Goal: Information Seeking & Learning: Learn about a topic

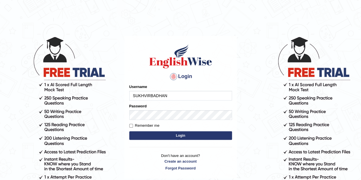
type input "SUKHVIRBADHAN"
click at [168, 137] on button "Login" at bounding box center [180, 136] width 103 height 9
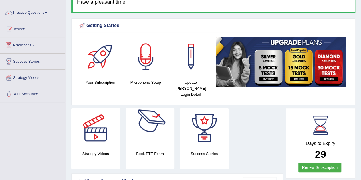
scroll to position [40, 0]
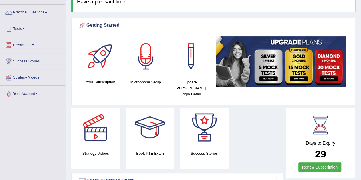
click at [147, 125] on div at bounding box center [150, 128] width 40 height 40
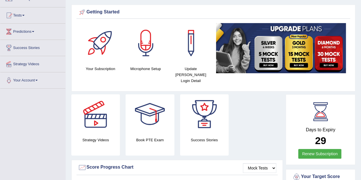
scroll to position [56, 0]
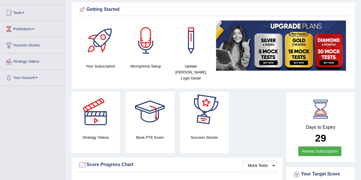
click at [200, 121] on div at bounding box center [204, 112] width 40 height 40
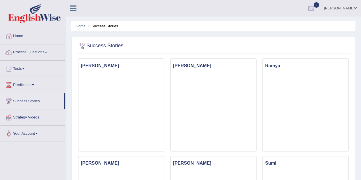
click at [47, 52] on span at bounding box center [46, 52] width 2 height 1
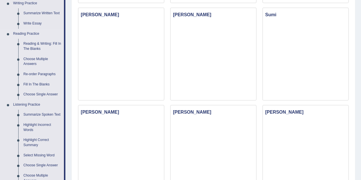
scroll to position [162, 0]
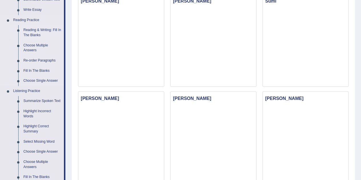
click at [42, 31] on link "Reading & Writing: Fill In The Blanks" at bounding box center [42, 32] width 43 height 15
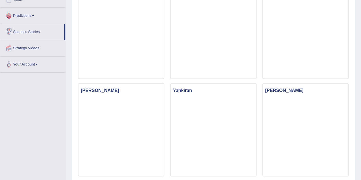
scroll to position [375, 0]
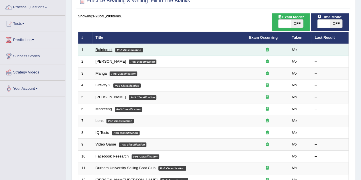
scroll to position [45, 0]
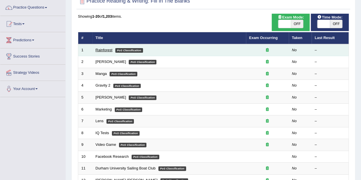
click at [103, 51] on link "Rainforest" at bounding box center [104, 50] width 17 height 4
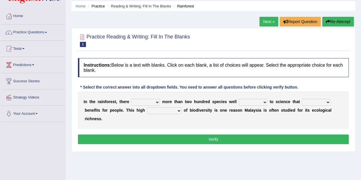
scroll to position [21, 0]
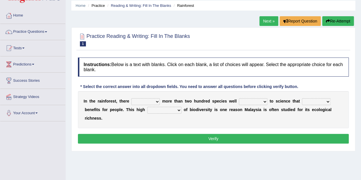
click at [158, 101] on select "have can be has is" at bounding box center [145, 101] width 29 height 7
select select "have"
click at [131, 98] on select "have can be has is" at bounding box center [145, 101] width 29 height 7
click at [264, 101] on select "knowing known knew know" at bounding box center [253, 101] width 29 height 7
select select "known"
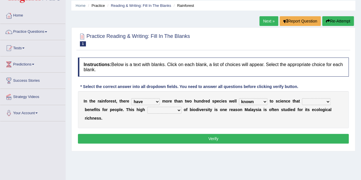
click at [239, 98] on select "knowing known knew know" at bounding box center [253, 101] width 29 height 7
click at [329, 102] on select "contain contained containing contains" at bounding box center [316, 101] width 29 height 7
click at [302, 98] on select "contain contained containing contains" at bounding box center [316, 101] width 29 height 7
click at [329, 101] on select "contain contained containing contains" at bounding box center [316, 101] width 29 height 7
select select "contained"
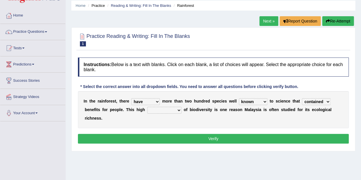
click at [302, 98] on select "contain contained containing contains" at bounding box center [316, 101] width 29 height 7
click at [178, 111] on select "condensation conjunction continuity complexity" at bounding box center [164, 110] width 34 height 7
select select "conjunction"
click at [147, 107] on select "condensation conjunction continuity complexity" at bounding box center [164, 110] width 34 height 7
click at [189, 140] on button "Verify" at bounding box center [213, 139] width 271 height 10
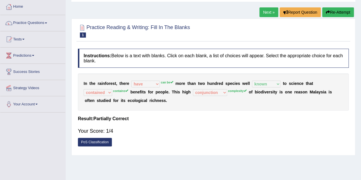
scroll to position [27, 0]
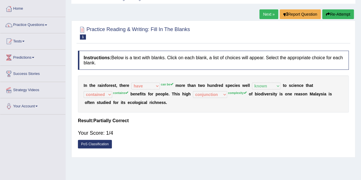
click at [327, 14] on icon "button" at bounding box center [328, 14] width 4 height 4
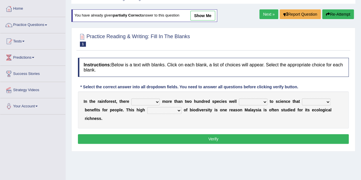
click at [157, 99] on select "have can be has is" at bounding box center [145, 102] width 29 height 7
select select "can be"
click at [131, 99] on select "have can be has is" at bounding box center [145, 102] width 29 height 7
click at [265, 100] on select "knowing known knew know" at bounding box center [253, 102] width 29 height 7
select select "known"
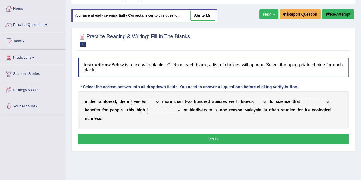
click at [239, 99] on select "knowing known knew know" at bounding box center [253, 102] width 29 height 7
click at [327, 102] on select "contain contained containing contains" at bounding box center [316, 102] width 29 height 7
select select "contains"
click at [302, 99] on select "contain contained containing contains" at bounding box center [316, 102] width 29 height 7
click at [178, 108] on select "condensation conjunction continuity complexity" at bounding box center [164, 110] width 34 height 7
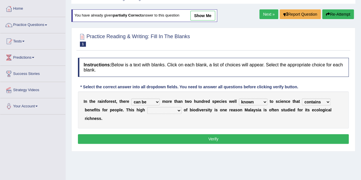
select select "continuity"
click at [147, 107] on select "condensation conjunction continuity complexity" at bounding box center [164, 110] width 34 height 7
click at [183, 139] on button "Verify" at bounding box center [213, 139] width 271 height 10
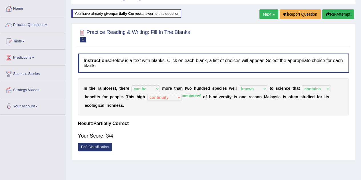
click at [96, 146] on link "PoS Classification" at bounding box center [95, 147] width 34 height 9
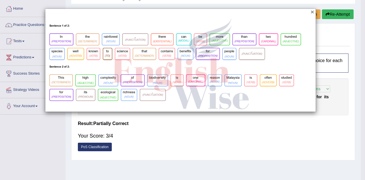
click at [313, 11] on button "×" at bounding box center [312, 12] width 3 height 6
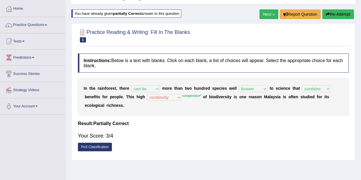
click at [269, 14] on link "Next »" at bounding box center [268, 14] width 19 height 10
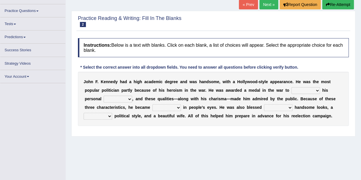
scroll to position [37, 0]
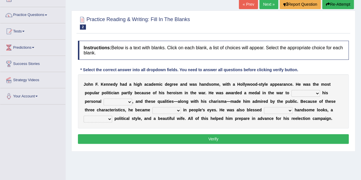
click at [316, 92] on select "prove show evidence upthrow" at bounding box center [305, 93] width 29 height 7
select select "show"
click at [291, 90] on select "prove show evidence upthrow" at bounding box center [305, 93] width 29 height 7
click at [130, 101] on select "passion courage charm liking" at bounding box center [118, 102] width 29 height 7
drag, startPoint x: 130, startPoint y: 101, endPoint x: 130, endPoint y: 104, distance: 3.4
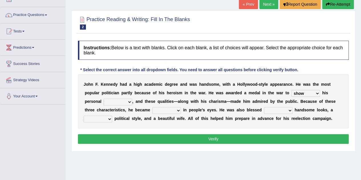
click at [130, 104] on select "passion courage charm liking" at bounding box center [118, 102] width 29 height 7
click at [130, 101] on select "passion courage charm liking" at bounding box center [118, 102] width 29 height 7
select select "liking"
click at [104, 99] on select "passion courage charm liking" at bounding box center [118, 102] width 29 height 7
click at [179, 108] on select "iconic ironic identical impotent" at bounding box center [166, 110] width 29 height 7
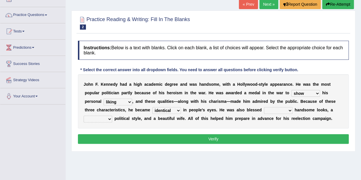
click at [152, 107] on select "iconic ironic identical impotent" at bounding box center [166, 110] width 29 height 7
click at [178, 110] on select "iconic ironic identical impotent" at bounding box center [166, 110] width 29 height 7
select select "iconic"
click at [152, 107] on select "iconic ironic identical impotent" at bounding box center [166, 110] width 29 height 7
click at [290, 109] on select "with in upon to" at bounding box center [278, 110] width 29 height 7
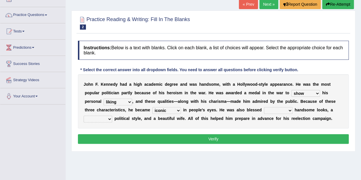
select select "with"
click at [264, 107] on select "with in upon to" at bounding box center [278, 110] width 29 height 7
click at [110, 119] on select "mending mends mended mend" at bounding box center [98, 119] width 29 height 7
select select "mends"
click at [84, 116] on select "mending mends mended mend" at bounding box center [98, 119] width 29 height 7
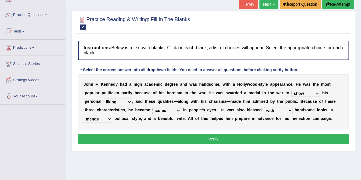
click at [170, 138] on button "Verify" at bounding box center [213, 139] width 271 height 10
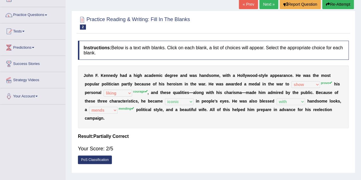
click at [327, 4] on icon "button" at bounding box center [328, 4] width 4 height 4
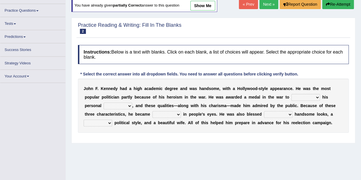
click at [317, 97] on select "prove show evidence upthrow" at bounding box center [305, 97] width 29 height 7
select select "prove"
click at [291, 94] on select "prove show evidence upthrow" at bounding box center [305, 97] width 29 height 7
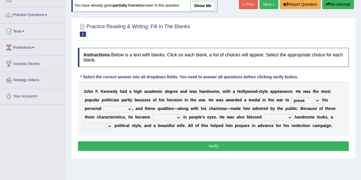
click at [129, 109] on select "passion courage charm liking" at bounding box center [118, 109] width 29 height 7
select select "courage"
click at [104, 106] on select "passion courage charm liking" at bounding box center [118, 109] width 29 height 7
click at [178, 118] on select "iconic ironic identical impotent" at bounding box center [166, 117] width 29 height 7
select select "iconic"
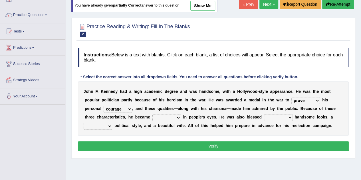
click at [152, 114] on select "iconic ironic identical impotent" at bounding box center [166, 117] width 29 height 7
click at [291, 115] on select "with in upon to" at bounding box center [278, 117] width 29 height 7
select select "with"
click at [264, 114] on select "with in upon to" at bounding box center [278, 117] width 29 height 7
click at [110, 126] on select "mending mends mended mend" at bounding box center [98, 126] width 29 height 7
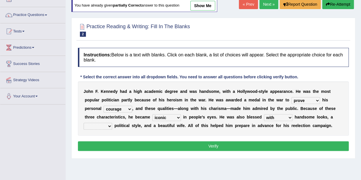
select select "mending"
click at [84, 123] on select "mending mends mended mend" at bounding box center [98, 126] width 29 height 7
click at [158, 145] on button "Verify" at bounding box center [213, 147] width 271 height 10
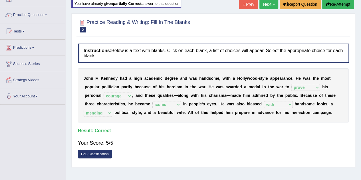
click at [263, 3] on link "Next »" at bounding box center [268, 4] width 19 height 10
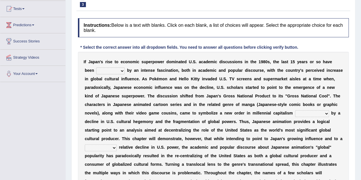
scroll to position [62, 0]
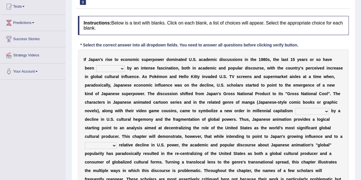
click at [121, 68] on select "marked dedicated made inspired" at bounding box center [110, 68] width 29 height 7
select select "dedicated"
click at [96, 65] on select "marked dedicated made inspired" at bounding box center [110, 68] width 29 height 7
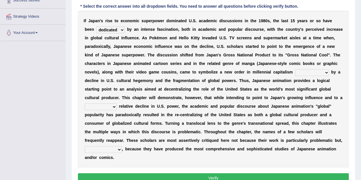
scroll to position [101, 0]
click at [326, 71] on select "pocessed characterized opposed tangled" at bounding box center [312, 72] width 34 height 7
select select "pocessed"
click at [295, 69] on select "pocessed characterized opposed tangled" at bounding box center [312, 72] width 34 height 7
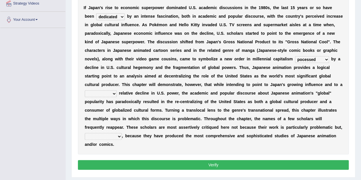
scroll to position [112, 0]
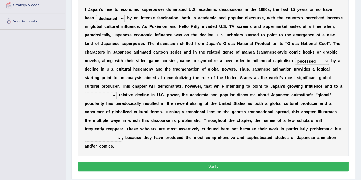
click at [111, 93] on select "concomitant discrete proportional legitimate" at bounding box center [101, 95] width 32 height 7
select select "concomitant"
click at [85, 92] on select "concomitant discrete proportional legitimate" at bounding box center [101, 95] width 32 height 7
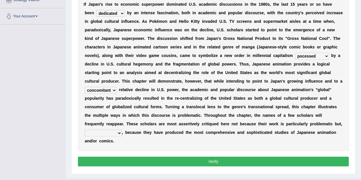
scroll to position [118, 0]
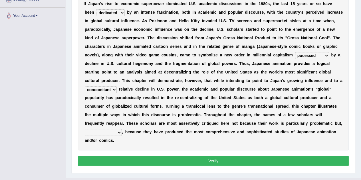
click at [117, 131] on select "however on the contrary in addition on the whole" at bounding box center [103, 132] width 37 height 7
select select "in addition"
click at [85, 129] on select "however on the contrary in addition on the whole" at bounding box center [103, 132] width 37 height 7
click at [168, 160] on button "Verify" at bounding box center [213, 161] width 271 height 10
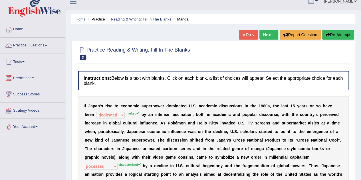
scroll to position [0, 0]
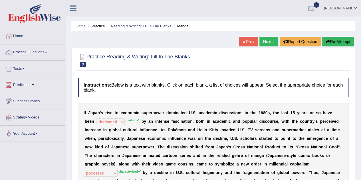
click at [335, 40] on button "Re-Attempt" at bounding box center [338, 42] width 32 height 10
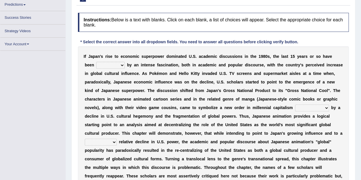
scroll to position [92, 0]
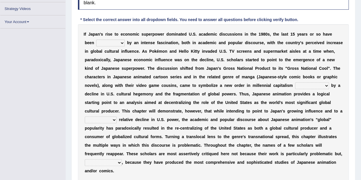
click at [121, 40] on select "marked dedicated made inspired" at bounding box center [110, 43] width 29 height 7
select select "marked"
click at [96, 40] on select "marked dedicated made inspired" at bounding box center [110, 43] width 29 height 7
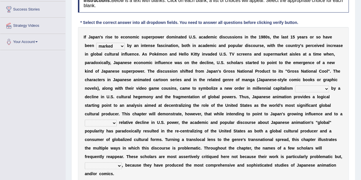
scroll to position [104, 0]
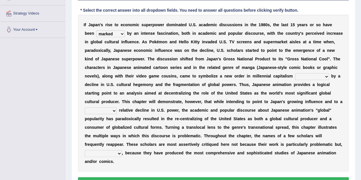
click at [324, 75] on select "pocessed characterized opposed tangled" at bounding box center [312, 76] width 34 height 7
select select "characterized"
click at [295, 73] on select "pocessed characterized opposed tangled" at bounding box center [312, 76] width 34 height 7
click at [113, 108] on select "concomitant discrete proportional legitimate" at bounding box center [101, 111] width 32 height 7
select select "concomitant"
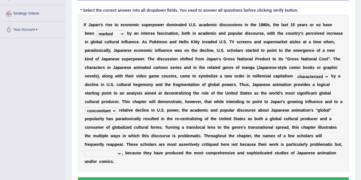
click at [85, 108] on select "concomitant discrete proportional legitimate" at bounding box center [101, 111] width 32 height 7
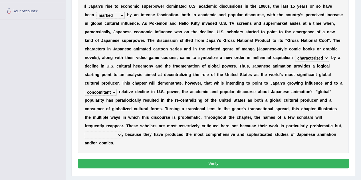
scroll to position [123, 0]
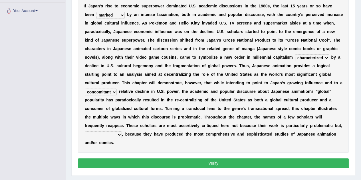
click at [117, 133] on select "however on the contrary in addition on the whole" at bounding box center [103, 135] width 37 height 7
select select "on the contrary"
click at [85, 132] on select "however on the contrary in addition on the whole" at bounding box center [103, 135] width 37 height 7
click at [160, 162] on button "Verify" at bounding box center [213, 164] width 271 height 10
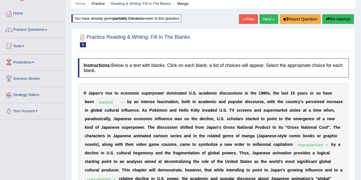
scroll to position [22, 0]
click at [267, 19] on link "Next »" at bounding box center [268, 20] width 19 height 10
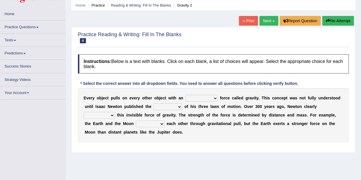
scroll to position [21, 0]
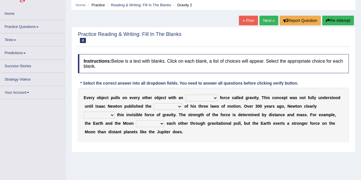
click at [215, 99] on select "invisible unknown unbelievable inconsistent" at bounding box center [202, 98] width 32 height 7
select select "invisible"
click at [186, 95] on select "invisible unknown unbelievable inconsistent" at bounding box center [202, 98] width 32 height 7
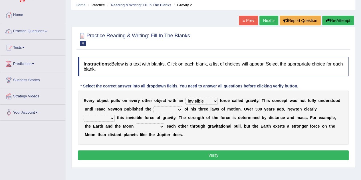
click at [179, 108] on select "concept theory method argument" at bounding box center [168, 109] width 29 height 7
click at [154, 106] on select "concept theory method argument" at bounding box center [168, 109] width 29 height 7
click at [178, 110] on select "concept theory method argument" at bounding box center [168, 109] width 29 height 7
click at [154, 106] on select "concept theory method argument" at bounding box center [168, 109] width 29 height 7
click at [178, 110] on select "concept theory method argument" at bounding box center [168, 109] width 29 height 7
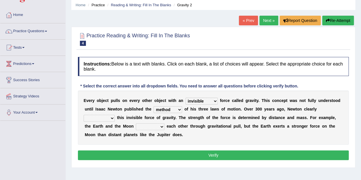
click at [154, 106] on select "concept theory method argument" at bounding box center [168, 109] width 29 height 7
click at [179, 111] on select "concept theory method argument" at bounding box center [168, 109] width 29 height 7
select select "theory"
click at [154, 106] on select "concept theory method argument" at bounding box center [168, 109] width 29 height 7
click at [214, 116] on b "h" at bounding box center [215, 118] width 3 height 5
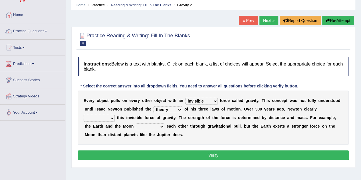
click at [112, 118] on select "explained undermined overturned realized" at bounding box center [99, 118] width 31 height 7
select select "explained"
click at [84, 115] on select "explained undermined overturned realized" at bounding box center [99, 118] width 31 height 7
click at [162, 127] on select "affect spin evade span" at bounding box center [150, 127] width 29 height 7
select select "evade"
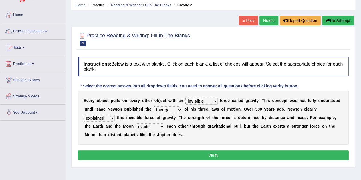
click at [136, 124] on select "affect spin evade span" at bounding box center [150, 127] width 29 height 7
click at [184, 152] on button "Verify" at bounding box center [213, 156] width 271 height 10
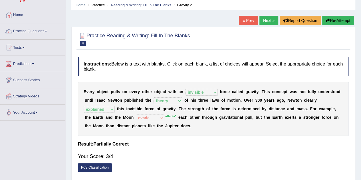
click at [264, 22] on link "Next »" at bounding box center [268, 21] width 19 height 10
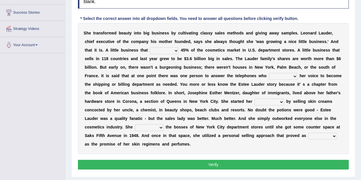
scroll to position [102, 0]
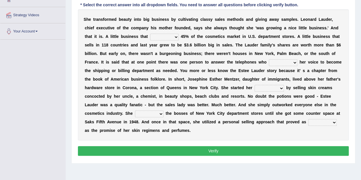
click at [175, 36] on select "has controls makes maintains" at bounding box center [164, 37] width 29 height 7
select select "has"
click at [150, 34] on select "has controls makes maintains" at bounding box center [164, 37] width 29 height 7
click at [294, 61] on select "switched changed raised used" at bounding box center [283, 62] width 29 height 7
select select "changed"
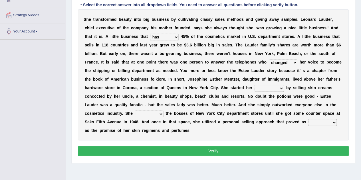
click at [269, 59] on select "switched changed raised used" at bounding box center [283, 62] width 29 height 7
click at [281, 89] on select "job institute companion enterprise" at bounding box center [269, 88] width 29 height 7
select select "job"
click at [255, 85] on select "job institute companion enterprise" at bounding box center [269, 88] width 29 height 7
click at [160, 112] on select "stated bridged stalked heaved" at bounding box center [149, 114] width 29 height 7
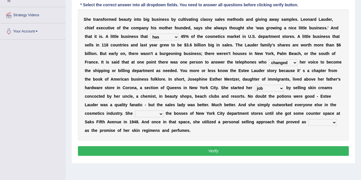
select select "heaved"
click at [135, 111] on select "stated bridged stalked heaved" at bounding box center [149, 114] width 29 height 7
click at [335, 122] on select "potent ruthless potential expensive" at bounding box center [322, 122] width 29 height 7
select select "expensive"
click at [308, 119] on select "potent ruthless potential expensive" at bounding box center [322, 122] width 29 height 7
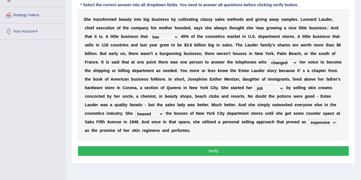
click at [216, 153] on button "Verify" at bounding box center [213, 151] width 271 height 10
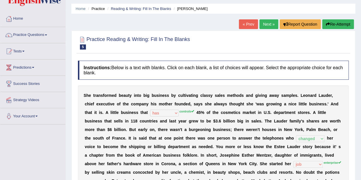
scroll to position [16, 0]
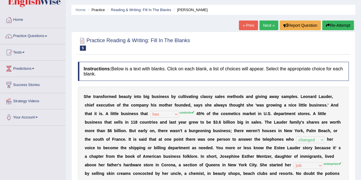
click at [328, 23] on icon "button" at bounding box center [328, 25] width 4 height 4
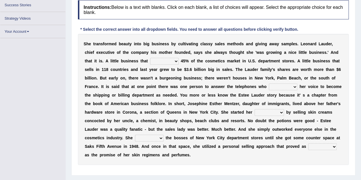
scroll to position [101, 0]
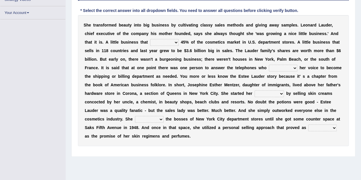
click at [175, 42] on select "has controls makes maintains" at bounding box center [164, 42] width 29 height 7
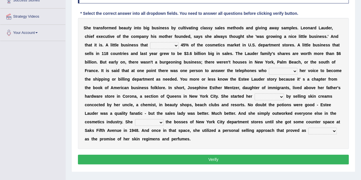
scroll to position [118, 0]
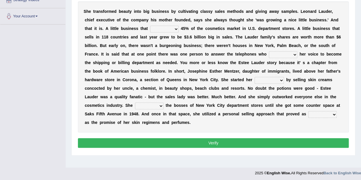
select select "controls"
click at [150, 26] on select "has controls makes maintains" at bounding box center [164, 29] width 29 height 7
click at [294, 52] on select "switched changed raised used" at bounding box center [283, 54] width 29 height 7
select select "changed"
click at [269, 51] on select "switched changed raised used" at bounding box center [283, 54] width 29 height 7
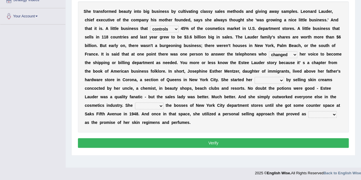
click at [281, 79] on select "job institute companion enterprise" at bounding box center [269, 80] width 29 height 7
select select "enterprise"
click at [255, 77] on select "job institute companion enterprise" at bounding box center [269, 80] width 29 height 7
click at [161, 106] on select "stated bridged stalked heaved" at bounding box center [149, 106] width 29 height 7
select select "stalked"
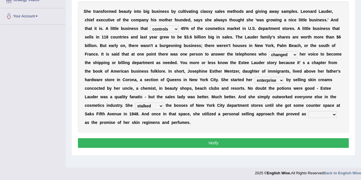
click at [135, 103] on select "stated bridged stalked heaved" at bounding box center [149, 106] width 29 height 7
click at [333, 112] on select "potent ruthless potential expensive" at bounding box center [322, 114] width 29 height 7
select select "potent"
click at [308, 111] on select "potent ruthless potential expensive" at bounding box center [322, 114] width 29 height 7
click at [279, 144] on button "Verify" at bounding box center [213, 143] width 271 height 10
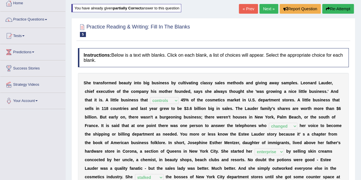
scroll to position [9, 0]
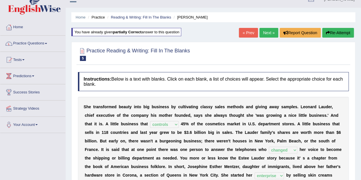
click at [48, 42] on link "Practice Questions" at bounding box center [32, 43] width 65 height 14
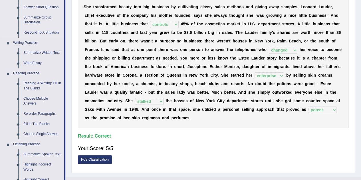
scroll to position [111, 0]
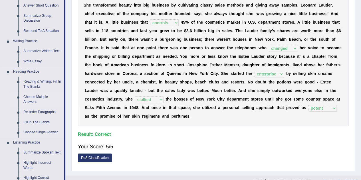
click at [37, 97] on link "Choose Multiple Answers" at bounding box center [42, 99] width 43 height 15
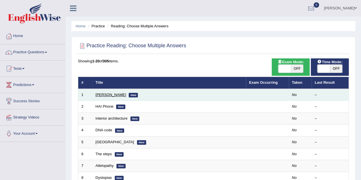
click at [108, 93] on link "[PERSON_NAME]" at bounding box center [111, 95] width 31 height 4
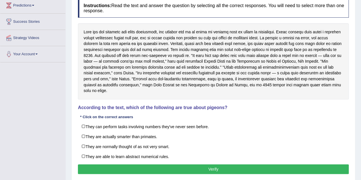
scroll to position [80, 0]
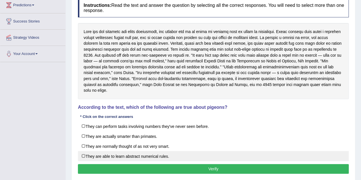
click at [82, 151] on label "They are able to learn abstract numerical rules." at bounding box center [213, 156] width 271 height 10
checkbox input "true"
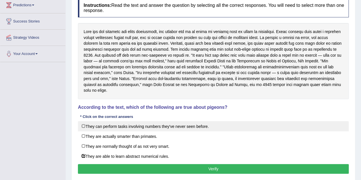
click at [82, 121] on label "They can perform tasks involving numbers they've never seen before." at bounding box center [213, 126] width 271 height 10
checkbox input "true"
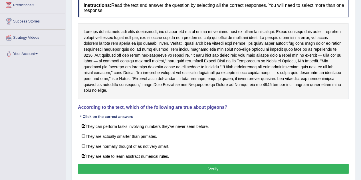
click at [131, 164] on button "Verify" at bounding box center [213, 169] width 271 height 10
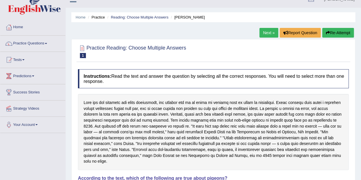
scroll to position [0, 0]
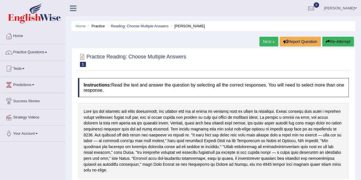
click at [268, 43] on link "Next »" at bounding box center [268, 42] width 19 height 10
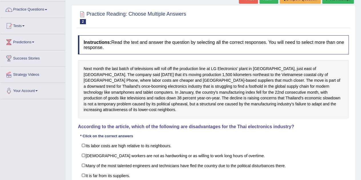
scroll to position [58, 0]
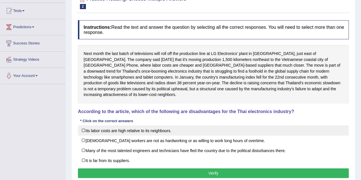
click at [84, 127] on label "Its labor costs are high relative to its neighbours." at bounding box center [213, 131] width 271 height 10
checkbox input "true"
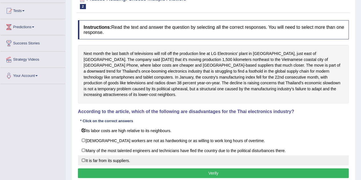
click at [84, 156] on label "It is far from its suppliers." at bounding box center [213, 161] width 271 height 10
checkbox input "true"
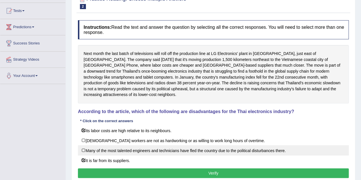
click at [82, 146] on label "Many of the most talented engineers and technicians have fled the country due t…" at bounding box center [213, 151] width 271 height 10
checkbox input "true"
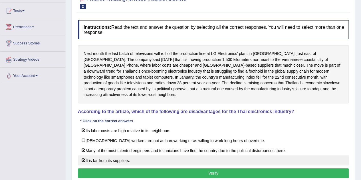
click at [83, 156] on label "It is far from its suppliers." at bounding box center [213, 161] width 271 height 10
checkbox input "true"
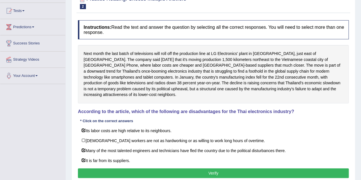
click at [128, 169] on button "Verify" at bounding box center [213, 174] width 271 height 10
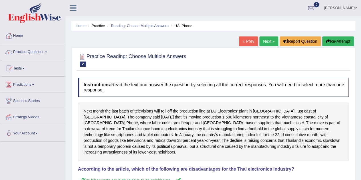
scroll to position [0, 0]
click at [266, 42] on link "Next »" at bounding box center [268, 42] width 19 height 10
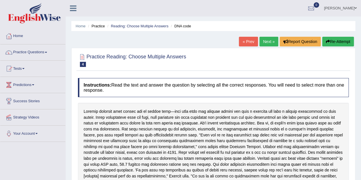
click at [247, 40] on link "« Prev" at bounding box center [248, 42] width 19 height 10
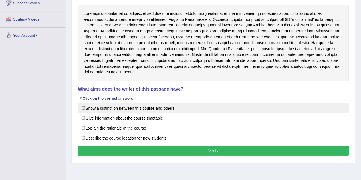
scroll to position [101, 0]
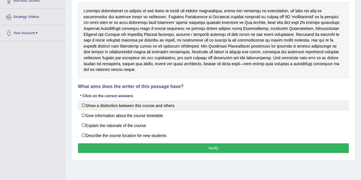
click at [82, 100] on label "Show a distinction between this course and others" at bounding box center [213, 105] width 271 height 10
checkbox input "true"
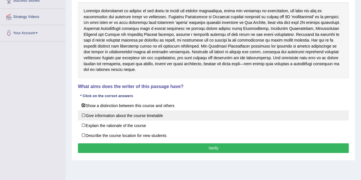
click at [83, 110] on label "Give information about the course timetable" at bounding box center [213, 115] width 271 height 10
checkbox input "true"
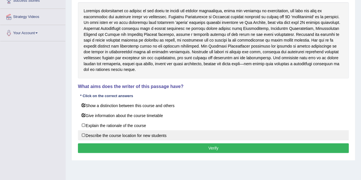
click at [82, 130] on label "Describe the course location for new students" at bounding box center [213, 135] width 271 height 10
checkbox input "true"
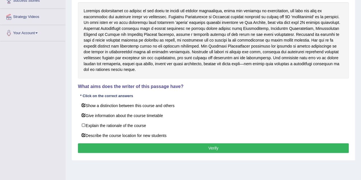
click at [133, 144] on button "Verify" at bounding box center [213, 149] width 271 height 10
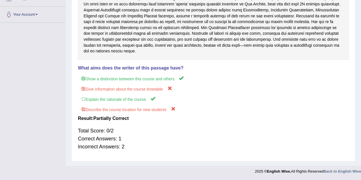
scroll to position [0, 0]
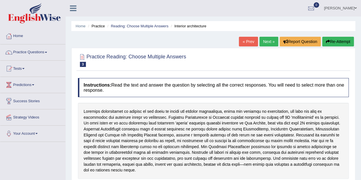
click at [264, 41] on link "Next »" at bounding box center [268, 42] width 19 height 10
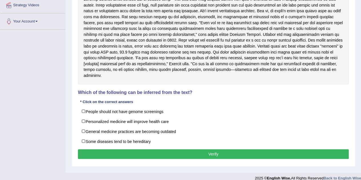
scroll to position [111, 0]
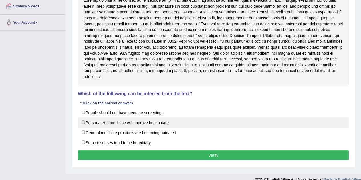
click at [83, 122] on label "Personalized medicine will improve health care" at bounding box center [213, 123] width 271 height 10
checkbox input "true"
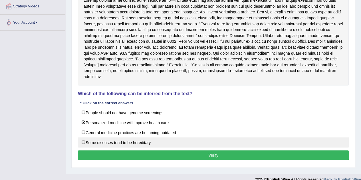
click at [83, 141] on label "Some diseases tend to be hereditary" at bounding box center [213, 143] width 271 height 10
checkbox input "true"
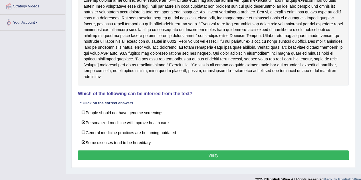
click at [113, 153] on button "Verify" at bounding box center [213, 156] width 271 height 10
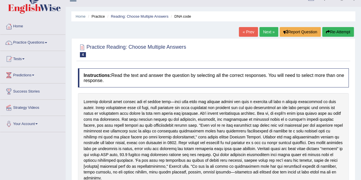
scroll to position [0, 0]
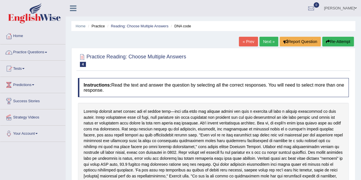
click at [47, 53] on span at bounding box center [46, 52] width 2 height 1
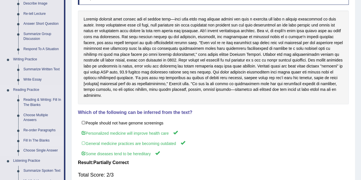
scroll to position [94, 0]
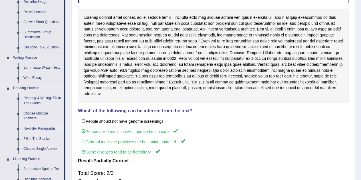
click at [43, 128] on link "Re-order Paragraphs" at bounding box center [42, 129] width 43 height 10
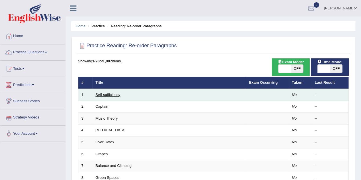
click at [103, 93] on link "Self-sufficiency" at bounding box center [108, 95] width 25 height 4
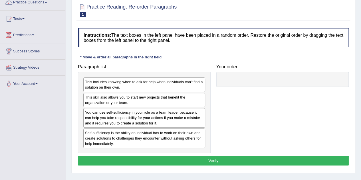
scroll to position [50, 0]
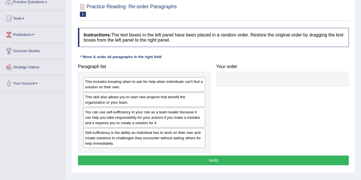
click at [233, 77] on div at bounding box center [282, 79] width 133 height 15
click at [154, 138] on div "Self-sufficiency is the ability an individual has to work on their own and crea…" at bounding box center [144, 138] width 122 height 20
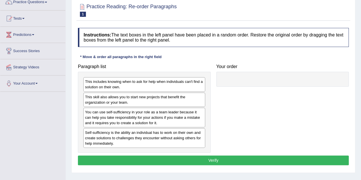
click at [154, 138] on div "Self-sufficiency is the ability an individual has to work on their own and crea…" at bounding box center [144, 138] width 122 height 20
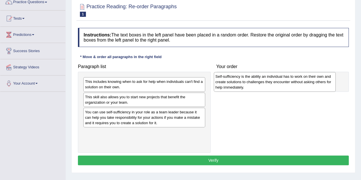
drag, startPoint x: 152, startPoint y: 136, endPoint x: 282, endPoint y: 81, distance: 141.8
click at [282, 81] on div "Self-sufficiency is the ability an individual has to work on their own and crea…" at bounding box center [275, 82] width 122 height 20
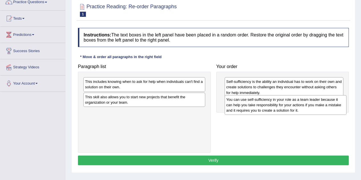
drag, startPoint x: 120, startPoint y: 115, endPoint x: 261, endPoint y: 103, distance: 141.8
click at [261, 103] on div "You can use self-sufficiency in your role as a team leader because it can help …" at bounding box center [286, 105] width 122 height 20
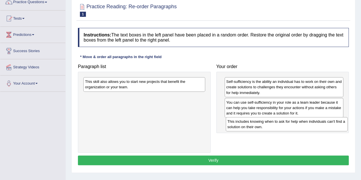
drag, startPoint x: 168, startPoint y: 83, endPoint x: 311, endPoint y: 123, distance: 147.9
click at [311, 123] on div "This includes knowing when to ask for help when individuals can't find a soluti…" at bounding box center [287, 124] width 122 height 14
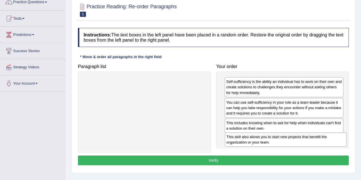
drag, startPoint x: 172, startPoint y: 85, endPoint x: 313, endPoint y: 140, distance: 152.0
click at [313, 140] on div "This skill also allows you to start new projects that benefit the organization …" at bounding box center [286, 140] width 122 height 14
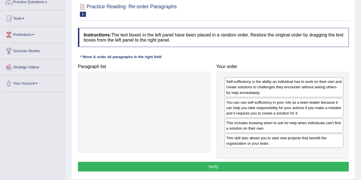
click at [267, 162] on button "Verify" at bounding box center [213, 167] width 271 height 10
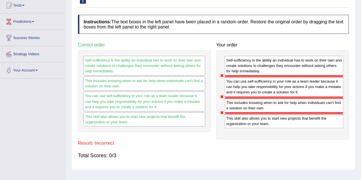
scroll to position [63, 0]
click at [267, 162] on div "Instructions: The text boxes in the left panel have been placed in a random ord…" at bounding box center [213, 89] width 274 height 155
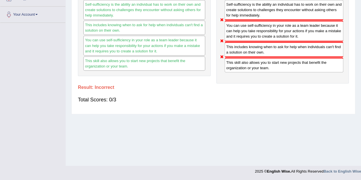
scroll to position [0, 0]
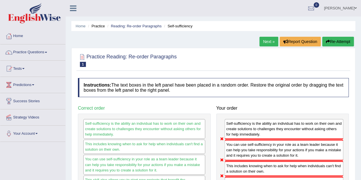
click at [265, 38] on link "Next »" at bounding box center [268, 42] width 19 height 10
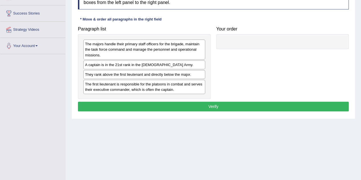
scroll to position [88, 0]
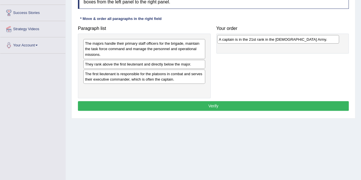
drag, startPoint x: 163, startPoint y: 62, endPoint x: 297, endPoint y: 38, distance: 136.1
click at [297, 38] on div "A captain is in the 21st rank in the [DEMOGRAPHIC_DATA] Army." at bounding box center [278, 39] width 122 height 9
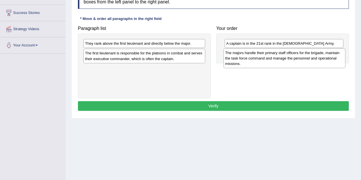
drag, startPoint x: 178, startPoint y: 48, endPoint x: 318, endPoint y: 58, distance: 140.5
click at [318, 58] on div "The majors handle their primary staff officers for the brigade, maintain the ta…" at bounding box center [285, 59] width 122 height 20
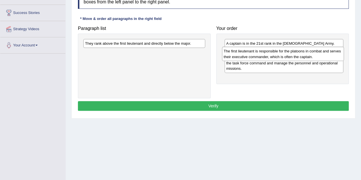
drag, startPoint x: 180, startPoint y: 56, endPoint x: 318, endPoint y: 55, distance: 138.7
click at [318, 55] on div "The first lieutenant is responsible for the platoons in combat and serves their…" at bounding box center [283, 54] width 122 height 14
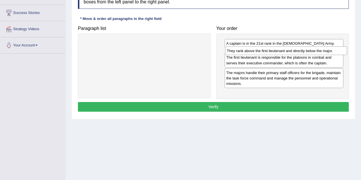
drag, startPoint x: 184, startPoint y: 43, endPoint x: 326, endPoint y: 51, distance: 142.1
click at [326, 51] on div "They rank above the first lieutenant and directly below the major." at bounding box center [286, 51] width 122 height 9
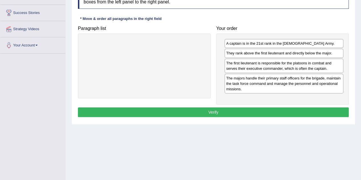
click at [274, 109] on button "Verify" at bounding box center [213, 113] width 271 height 10
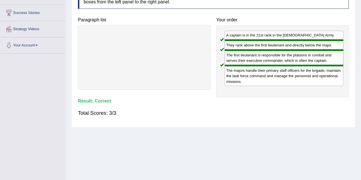
click at [274, 109] on div "Total Scores: 3/3" at bounding box center [213, 113] width 271 height 14
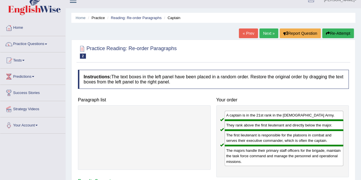
scroll to position [7, 0]
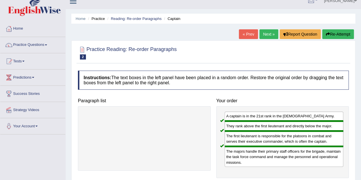
click at [266, 32] on link "Next »" at bounding box center [268, 34] width 19 height 10
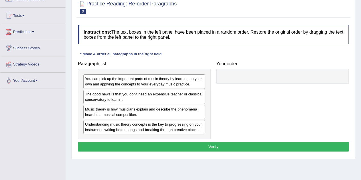
scroll to position [55, 0]
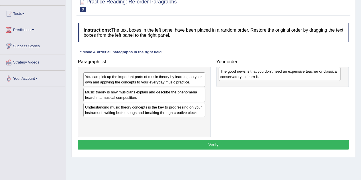
drag, startPoint x: 131, startPoint y: 94, endPoint x: 266, endPoint y: 73, distance: 136.9
click at [266, 73] on div "The good news is that you don't need an expensive teacher or classical conserva…" at bounding box center [280, 74] width 122 height 14
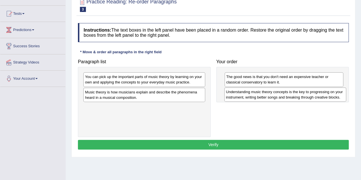
drag, startPoint x: 167, startPoint y: 110, endPoint x: 308, endPoint y: 94, distance: 141.8
click at [308, 94] on div "Understanding music theory concepts is the key to progressing on your instrumen…" at bounding box center [285, 95] width 122 height 14
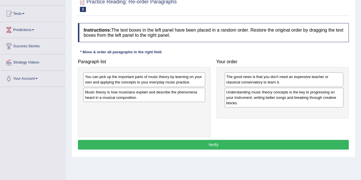
click at [162, 73] on div "You can pick up the important parts of music theory by learning on your own and…" at bounding box center [144, 80] width 122 height 14
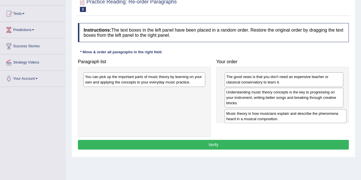
drag, startPoint x: 160, startPoint y: 94, endPoint x: 301, endPoint y: 116, distance: 143.0
click at [301, 116] on div "Music theory is how musicians explain and describe the phenomena heard in a mus…" at bounding box center [286, 116] width 122 height 14
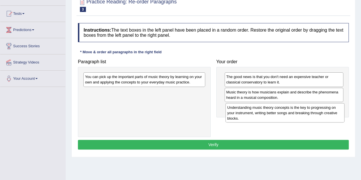
drag, startPoint x: 299, startPoint y: 97, endPoint x: 300, endPoint y: 113, distance: 15.7
click at [300, 113] on div "Understanding music theory concepts is the key to progressing on your instrumen…" at bounding box center [285, 113] width 119 height 20
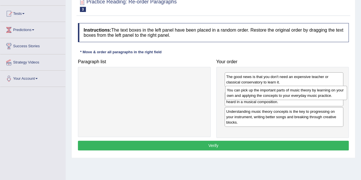
drag, startPoint x: 178, startPoint y: 82, endPoint x: 320, endPoint y: 95, distance: 142.5
click at [320, 95] on div "You can pick up the important parts of music theory by learning on your own and…" at bounding box center [286, 93] width 122 height 14
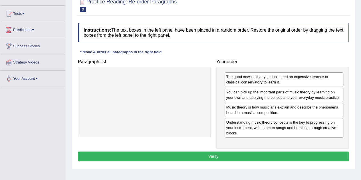
click at [239, 155] on button "Verify" at bounding box center [213, 157] width 271 height 10
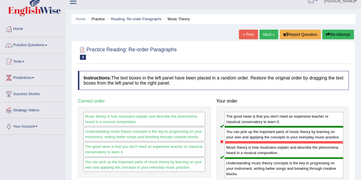
scroll to position [7, 0]
click at [267, 33] on link "Next »" at bounding box center [268, 35] width 19 height 10
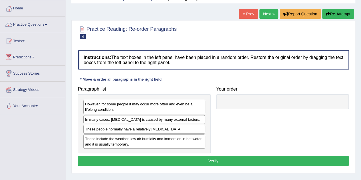
scroll to position [29, 0]
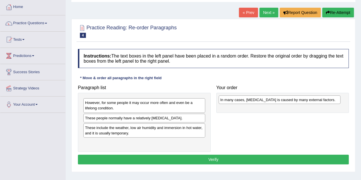
drag, startPoint x: 123, startPoint y: 117, endPoint x: 259, endPoint y: 99, distance: 136.5
click at [259, 99] on div "In many cases, [MEDICAL_DATA] is caused by many external factors." at bounding box center [280, 100] width 122 height 9
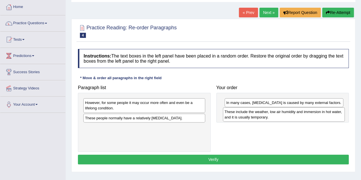
drag, startPoint x: 164, startPoint y: 129, endPoint x: 303, endPoint y: 114, distance: 140.4
click at [303, 114] on div "These include the weather, low air humidity and immersion in hot water, and it …" at bounding box center [284, 115] width 122 height 14
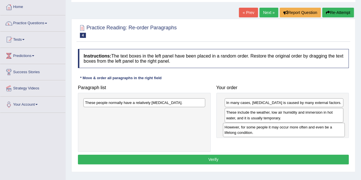
drag, startPoint x: 178, startPoint y: 106, endPoint x: 317, endPoint y: 130, distance: 141.4
click at [317, 130] on div "However, for some people it may occur more often and even be a lifelong conditi…" at bounding box center [284, 130] width 122 height 14
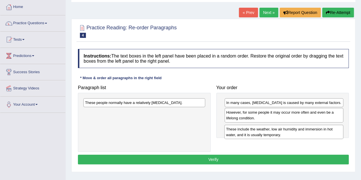
drag, startPoint x: 243, startPoint y: 114, endPoint x: 243, endPoint y: 132, distance: 17.1
click at [243, 132] on div "These include the weather, low air humidity and immersion in hot water, and it …" at bounding box center [283, 132] width 119 height 14
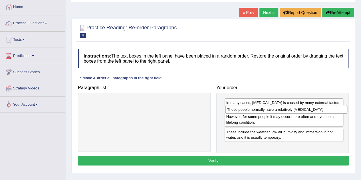
drag, startPoint x: 163, startPoint y: 102, endPoint x: 305, endPoint y: 109, distance: 142.3
click at [305, 109] on div "These people normally have a relatively [MEDICAL_DATA]." at bounding box center [287, 109] width 122 height 9
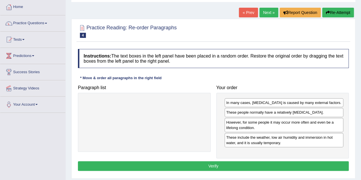
click at [273, 165] on button "Verify" at bounding box center [213, 167] width 271 height 10
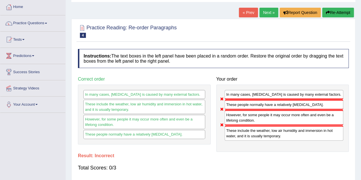
click at [331, 12] on button "Re-Attempt" at bounding box center [338, 13] width 32 height 10
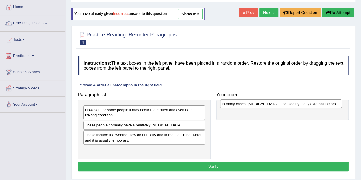
drag, startPoint x: 133, startPoint y: 125, endPoint x: 270, endPoint y: 104, distance: 138.3
click at [270, 104] on div "In many cases, [MEDICAL_DATA] is caused by many external factors." at bounding box center [281, 104] width 122 height 9
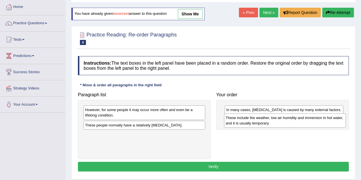
drag, startPoint x: 156, startPoint y: 137, endPoint x: 297, endPoint y: 120, distance: 141.7
click at [297, 120] on div "These include the weather, low air humidity and immersion in hot water, and it …" at bounding box center [285, 121] width 122 height 14
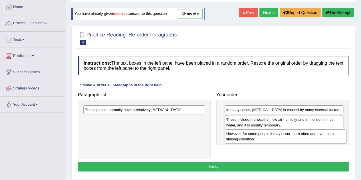
drag, startPoint x: 162, startPoint y: 110, endPoint x: 304, endPoint y: 134, distance: 143.3
click at [304, 134] on div "However, for some people it may occur more often and even be a lifelong conditi…" at bounding box center [286, 137] width 122 height 14
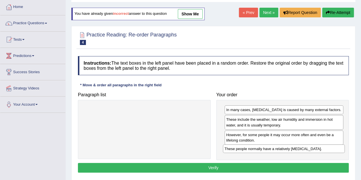
drag, startPoint x: 169, startPoint y: 111, endPoint x: 309, endPoint y: 150, distance: 145.2
click at [309, 150] on div "These people normally have a relatively sensitive skin." at bounding box center [284, 149] width 122 height 9
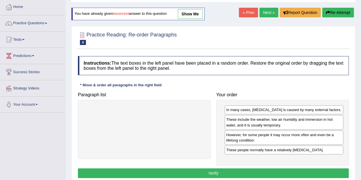
click at [239, 172] on button "Verify" at bounding box center [213, 174] width 271 height 10
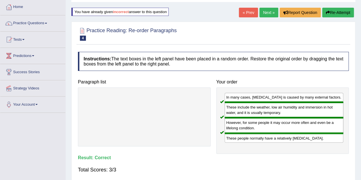
click at [265, 10] on link "Next »" at bounding box center [268, 13] width 19 height 10
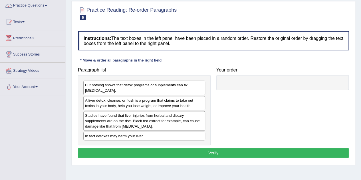
scroll to position [47, 0]
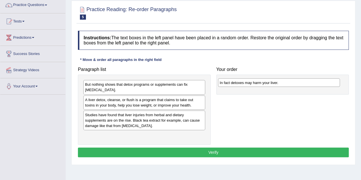
drag, startPoint x: 114, startPoint y: 136, endPoint x: 248, endPoint y: 84, distance: 144.5
click at [248, 84] on div "In fact detoxes may harm your liver." at bounding box center [279, 82] width 122 height 9
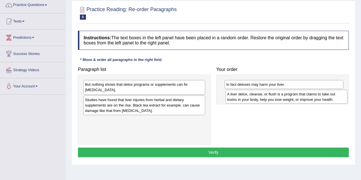
click at [269, 99] on div "A liver detox, cleanse, or flush is a program that claims to take out toxins in…" at bounding box center [287, 97] width 122 height 14
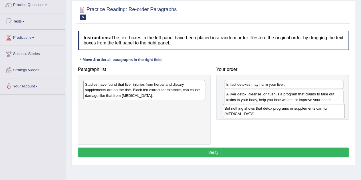
drag, startPoint x: 173, startPoint y: 88, endPoint x: 312, endPoint y: 112, distance: 141.6
click at [312, 112] on div "But nothing shows that detox programs or supplements can fix liver damage." at bounding box center [284, 111] width 122 height 14
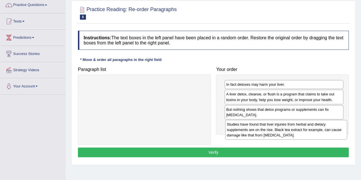
drag, startPoint x: 168, startPoint y: 88, endPoint x: 310, endPoint y: 128, distance: 147.4
click at [310, 128] on div "Studies have found that liver injuries from herbal and dietary supplements are …" at bounding box center [286, 130] width 122 height 20
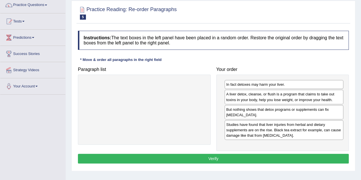
click at [286, 155] on button "Verify" at bounding box center [213, 159] width 271 height 10
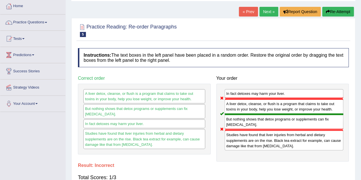
scroll to position [29, 0]
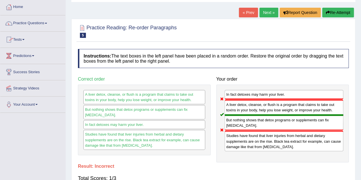
click at [49, 22] on link "Practice Questions" at bounding box center [32, 22] width 65 height 14
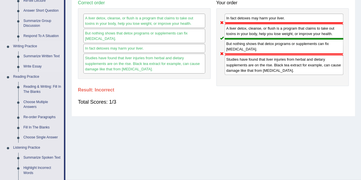
scroll to position [106, 0]
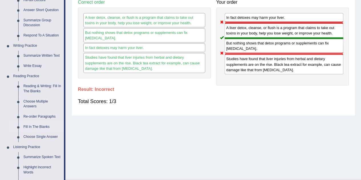
click at [30, 127] on link "Fill In The Blanks" at bounding box center [42, 127] width 43 height 10
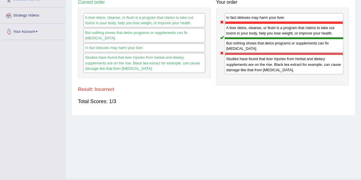
scroll to position [119, 0]
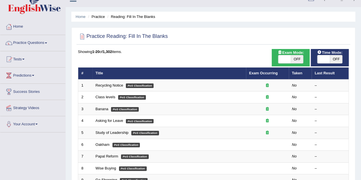
scroll to position [12, 0]
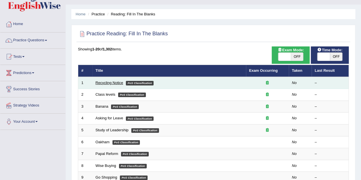
click at [106, 83] on link "Recycling Notice" at bounding box center [110, 83] width 28 height 4
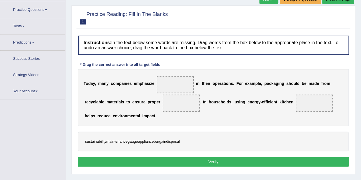
scroll to position [51, 0]
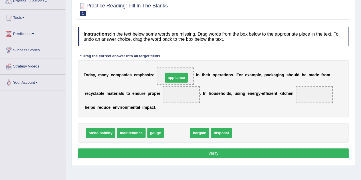
drag, startPoint x: 177, startPoint y: 129, endPoint x: 176, endPoint y: 74, distance: 55.1
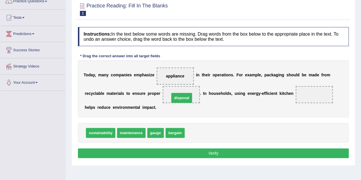
drag, startPoint x: 195, startPoint y: 133, endPoint x: 180, endPoint y: 98, distance: 38.2
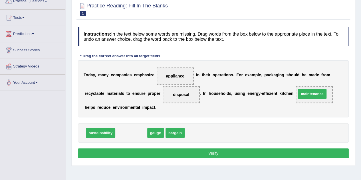
drag, startPoint x: 134, startPoint y: 133, endPoint x: 315, endPoint y: 94, distance: 185.1
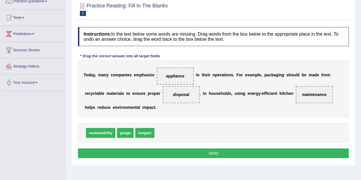
click at [213, 154] on button "Verify" at bounding box center [213, 154] width 271 height 10
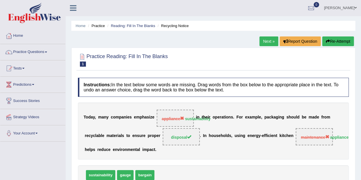
scroll to position [0, 0]
click at [266, 41] on link "Next »" at bounding box center [268, 42] width 19 height 10
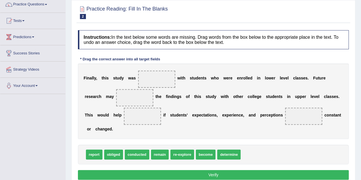
scroll to position [52, 0]
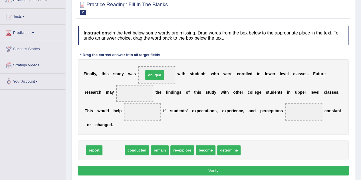
drag, startPoint x: 112, startPoint y: 150, endPoint x: 153, endPoint y: 75, distance: 86.1
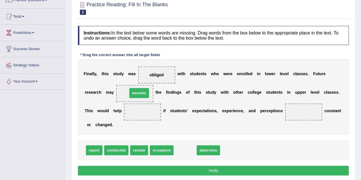
drag, startPoint x: 185, startPoint y: 150, endPoint x: 139, endPoint y: 93, distance: 73.5
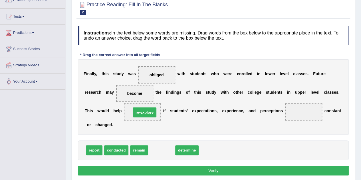
drag, startPoint x: 161, startPoint y: 150, endPoint x: 144, endPoint y: 112, distance: 41.6
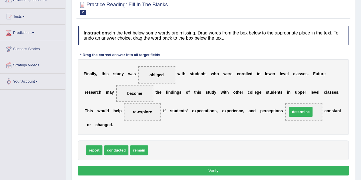
drag, startPoint x: 158, startPoint y: 148, endPoint x: 297, endPoint y: 110, distance: 144.5
drag, startPoint x: 297, startPoint y: 110, endPoint x: 166, endPoint y: 151, distance: 137.7
click at [94, 152] on span "report" at bounding box center [94, 151] width 17 height 10
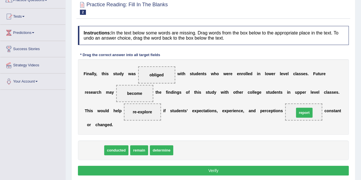
drag, startPoint x: 94, startPoint y: 152, endPoint x: 304, endPoint y: 114, distance: 213.4
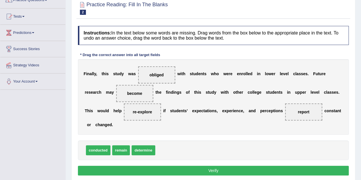
click at [235, 170] on button "Verify" at bounding box center [213, 171] width 271 height 10
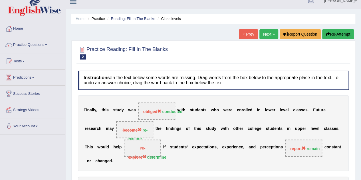
scroll to position [4, 0]
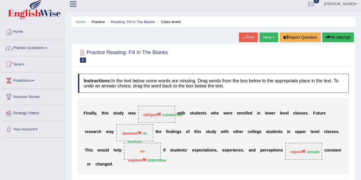
click at [338, 35] on button "Re-Attempt" at bounding box center [338, 38] width 32 height 10
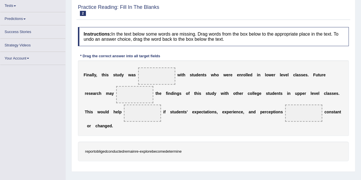
scroll to position [56, 0]
click at [137, 130] on div "F i n a l l y , t h i s s t u d y w a s w i t h s t u d e n t s w h o w e r e e…" at bounding box center [213, 98] width 271 height 76
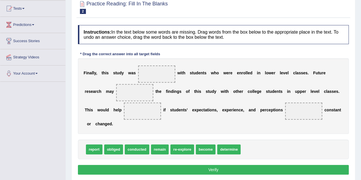
scroll to position [59, 0]
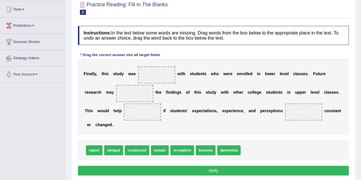
click at [136, 149] on span "conducted" at bounding box center [137, 151] width 25 height 10
drag, startPoint x: 143, startPoint y: 149, endPoint x: 161, endPoint y: 76, distance: 74.7
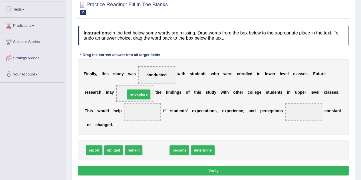
drag, startPoint x: 152, startPoint y: 149, endPoint x: 135, endPoint y: 93, distance: 58.6
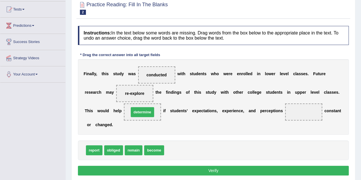
drag, startPoint x: 171, startPoint y: 149, endPoint x: 136, endPoint y: 110, distance: 51.9
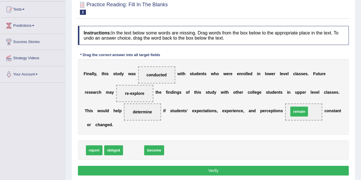
drag, startPoint x: 135, startPoint y: 149, endPoint x: 301, endPoint y: 110, distance: 170.0
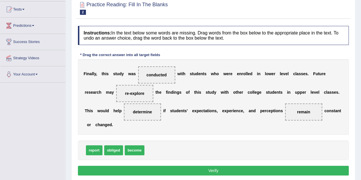
click at [249, 171] on button "Verify" at bounding box center [213, 171] width 271 height 10
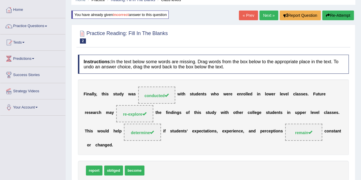
scroll to position [0, 0]
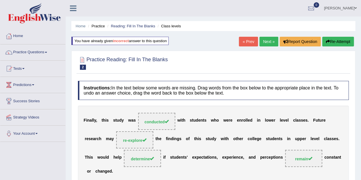
click at [263, 40] on link "Next »" at bounding box center [268, 42] width 19 height 10
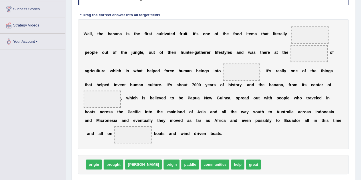
scroll to position [94, 0]
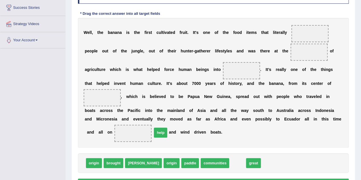
drag, startPoint x: 215, startPoint y: 163, endPoint x: 138, endPoint y: 132, distance: 82.9
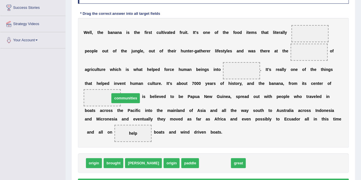
drag, startPoint x: 189, startPoint y: 161, endPoint x: 100, endPoint y: 96, distance: 110.5
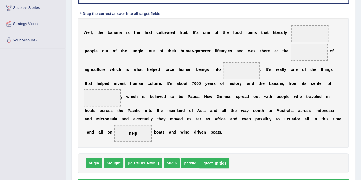
drag, startPoint x: 100, startPoint y: 97, endPoint x: 211, endPoint y: 162, distance: 128.3
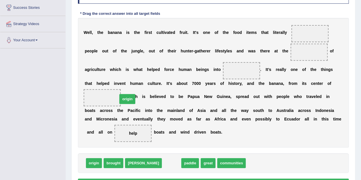
drag, startPoint x: 150, startPoint y: 163, endPoint x: 105, endPoint y: 99, distance: 77.9
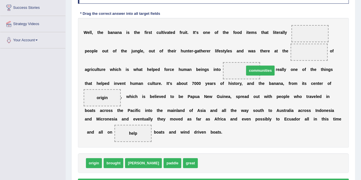
drag, startPoint x: 192, startPoint y: 163, endPoint x: 238, endPoint y: 70, distance: 103.8
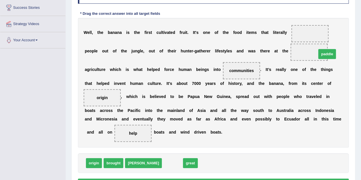
drag, startPoint x: 151, startPoint y: 162, endPoint x: 305, endPoint y: 52, distance: 189.8
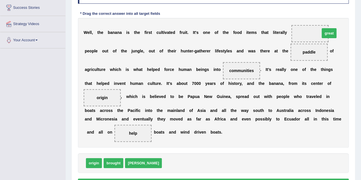
drag, startPoint x: 150, startPoint y: 162, endPoint x: 308, endPoint y: 32, distance: 204.8
click at [191, 139] on div "W e l l , t h e b a n a n a i s t h e f i r s t c u l t i v a t e d f r u i t .…" at bounding box center [213, 83] width 271 height 130
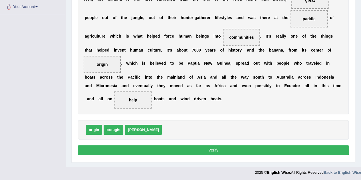
scroll to position [127, 0]
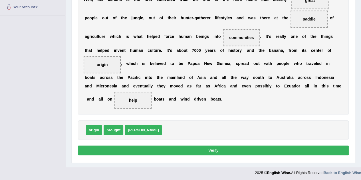
click at [192, 148] on button "Verify" at bounding box center [213, 151] width 271 height 10
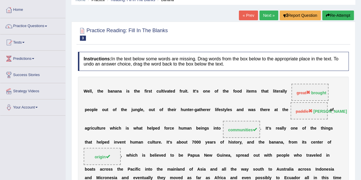
scroll to position [0, 0]
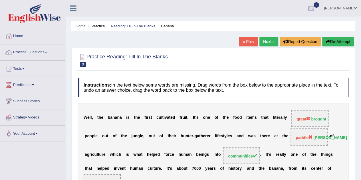
click at [337, 7] on link "Sukhvir Singh Badhan" at bounding box center [340, 7] width 41 height 15
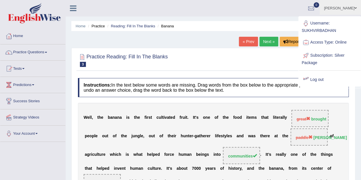
click at [322, 79] on link "Log out" at bounding box center [330, 79] width 62 height 13
